Goal: Information Seeking & Learning: Find specific fact

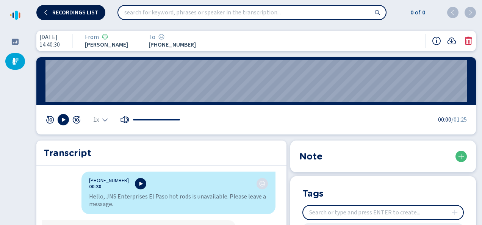
click at [83, 9] on span "Recordings list" at bounding box center [75, 12] width 46 height 6
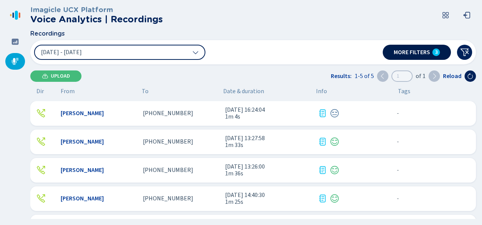
click at [404, 53] on span "More filters" at bounding box center [411, 52] width 36 height 6
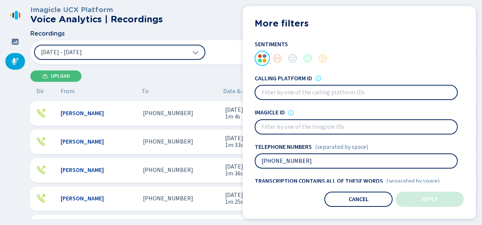
click at [323, 158] on input "[PHONE_NUMBER]" at bounding box center [355, 161] width 201 height 14
type input "[PHONE_NUMBER]"
click at [436, 200] on span "Apply" at bounding box center [429, 199] width 16 height 6
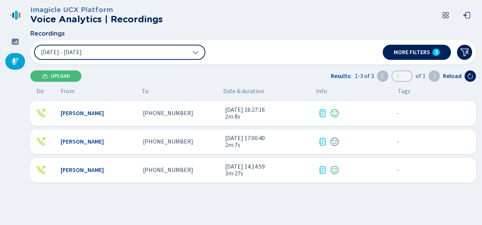
click at [163, 117] on div "[PERSON_NAME] [PHONE_NUMBER] [DATE] 16:27:16 2m 8s - {{hiddenTagsCount}} more" at bounding box center [252, 113] width 445 height 25
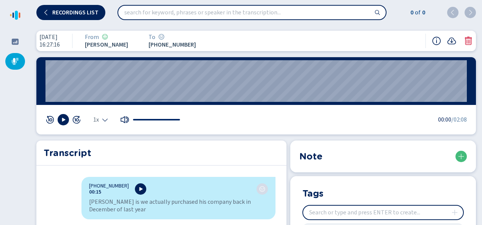
scroll to position [189, 0]
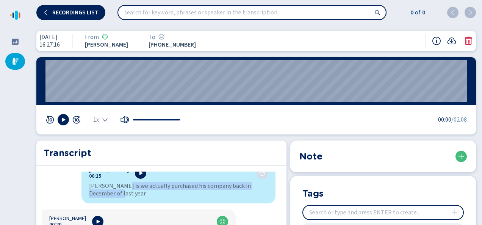
drag, startPoint x: 116, startPoint y: 187, endPoint x: 145, endPoint y: 195, distance: 30.0
click at [145, 195] on div "[PERSON_NAME] is we actually purchased his company back in December of last year" at bounding box center [178, 189] width 179 height 15
copy div "actually purchased his company back in December of last year"
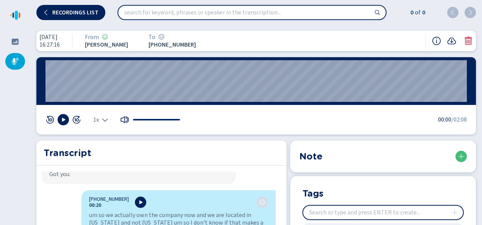
scroll to position [265, 0]
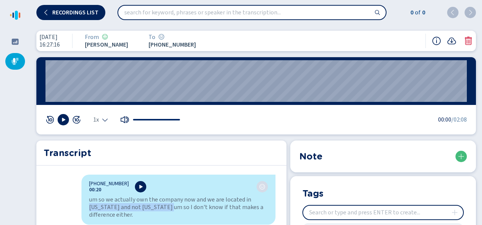
drag, startPoint x: 86, startPoint y: 208, endPoint x: 168, endPoint y: 209, distance: 82.2
click at [168, 209] on div "um so we actually own the company now and we are located in [US_STATE] and not …" at bounding box center [178, 207] width 179 height 23
copy div "[US_STATE] and not [US_STATE]"
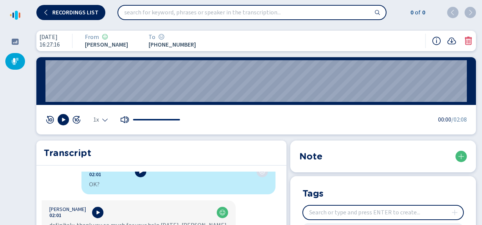
scroll to position [1212, 0]
